Goal: Task Accomplishment & Management: Manage account settings

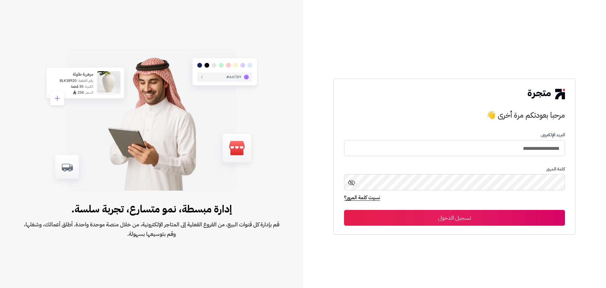
click at [496, 219] on button "تسجيل الدخول" at bounding box center [454, 218] width 221 height 16
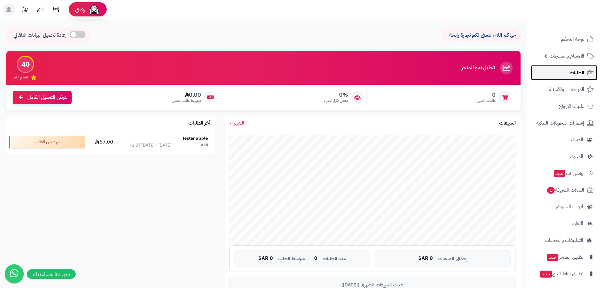
click at [572, 68] on span "الطلبات" at bounding box center [577, 72] width 15 height 9
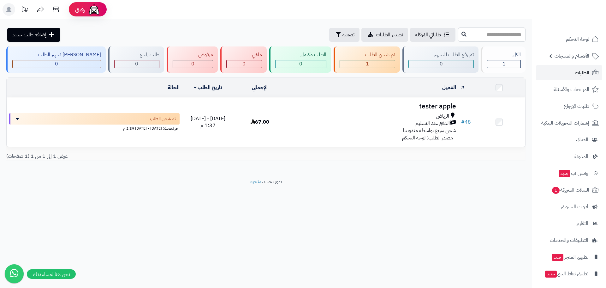
click at [573, 56] on span "الأقسام والمنتجات" at bounding box center [572, 55] width 35 height 9
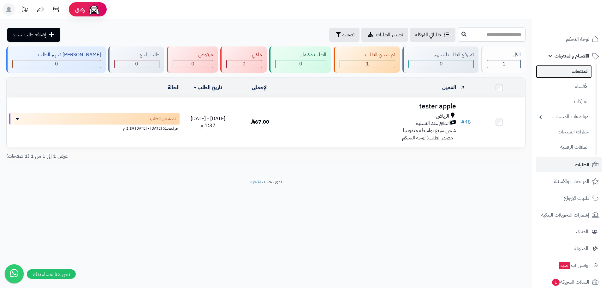
click at [572, 73] on link "المنتجات" at bounding box center [564, 71] width 56 height 13
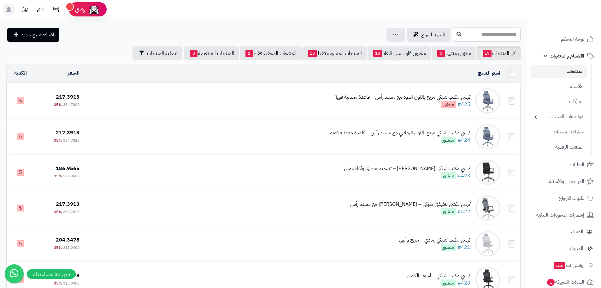
click at [400, 103] on div "كرسي مكتب شبكي مريح باللون اسود مع مسند رأس – قاعدة معدنية قوية #425 مخفي" at bounding box center [403, 100] width 136 height 15
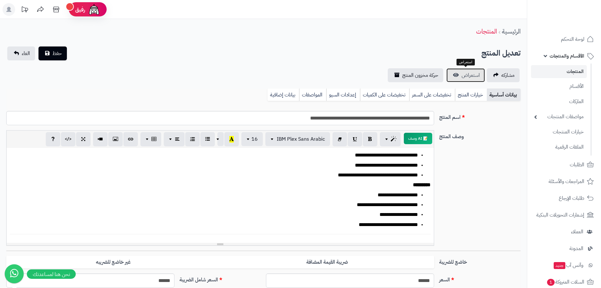
click at [469, 70] on link "استعراض" at bounding box center [466, 75] width 39 height 14
click at [575, 162] on span "الطلبات" at bounding box center [577, 164] width 15 height 9
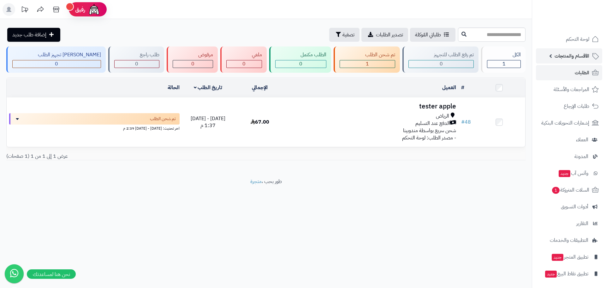
click at [569, 58] on span "الأقسام والمنتجات" at bounding box center [572, 55] width 35 height 9
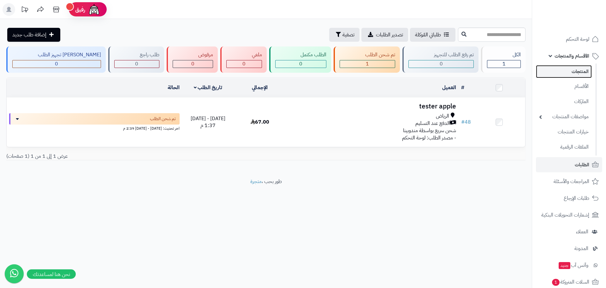
click at [568, 73] on link "المنتجات" at bounding box center [564, 71] width 56 height 13
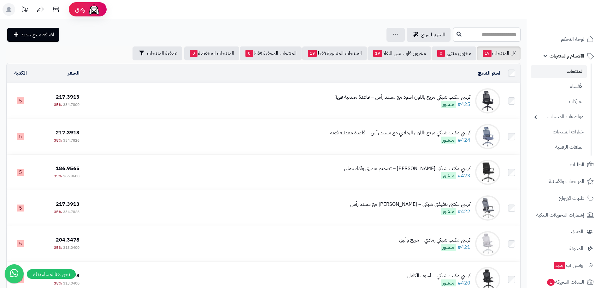
click at [385, 104] on div "كرسي مكتب شبكي مريح باللون اسود مع مسند رأس – قاعدة معدنية قوية #425 منشور" at bounding box center [403, 100] width 136 height 15
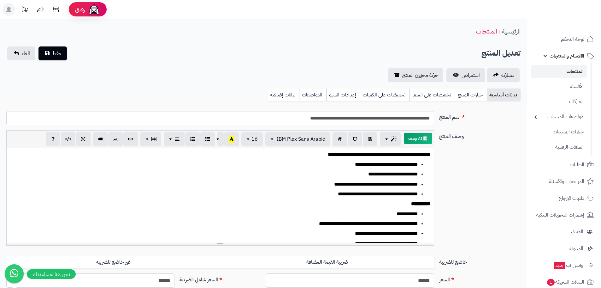
click at [569, 74] on link "المنتجات" at bounding box center [559, 71] width 56 height 13
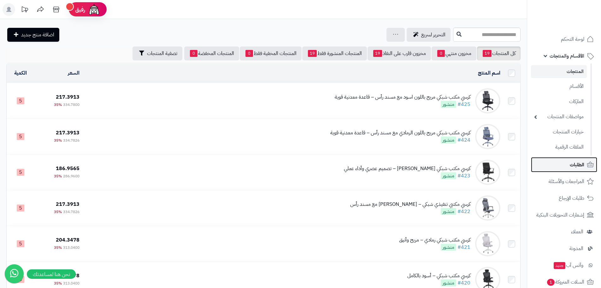
click at [575, 164] on span "الطلبات" at bounding box center [577, 164] width 15 height 9
